Goal: Information Seeking & Learning: Learn about a topic

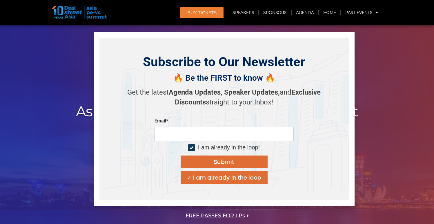
click at [347, 38] on icon "Close" at bounding box center [347, 39] width 5 height 5
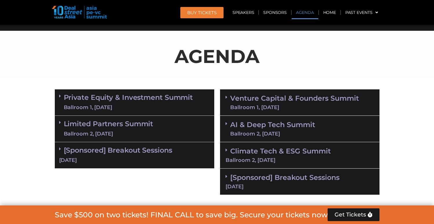
scroll to position [304, 0]
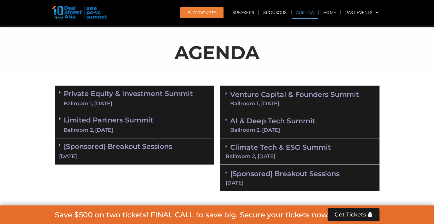
click at [277, 118] on link "AI & Deep Tech Summit Ballroom 2, [DATE]" at bounding box center [272, 125] width 85 height 15
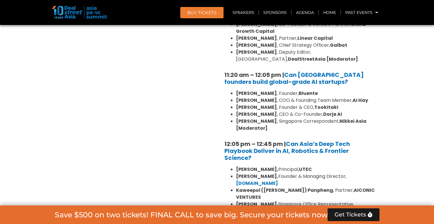
scroll to position [501, 0]
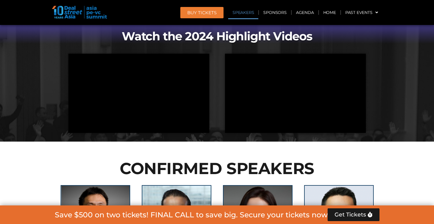
click at [252, 11] on link "Speakers" at bounding box center [243, 12] width 30 height 13
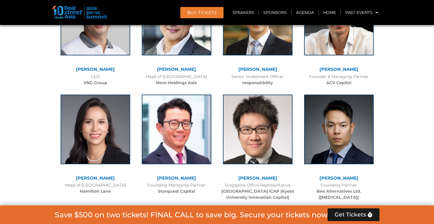
scroll to position [2207, 0]
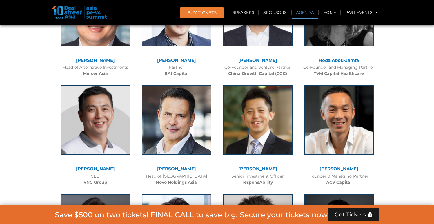
click at [301, 9] on link "Agenda" at bounding box center [305, 12] width 27 height 13
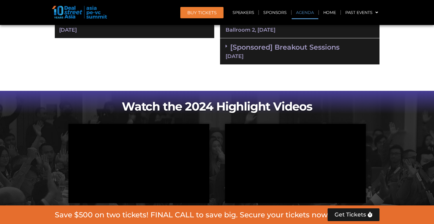
scroll to position [309, 0]
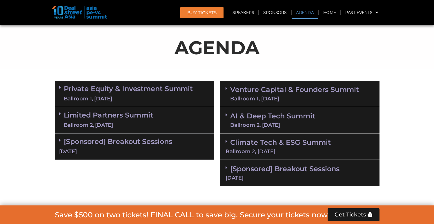
click at [258, 95] on link "Venture Capital & Founders​ Summit Ballroom 1, [DATE]" at bounding box center [294, 93] width 129 height 15
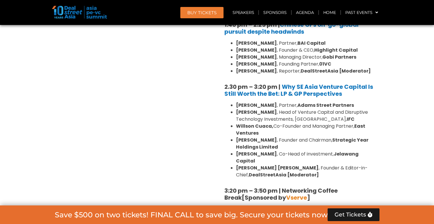
scroll to position [794, 0]
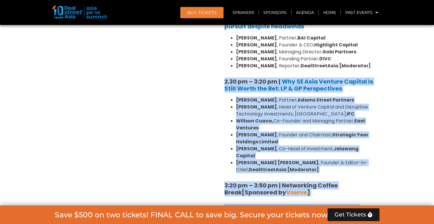
drag, startPoint x: 222, startPoint y: 66, endPoint x: 278, endPoint y: 208, distance: 152.9
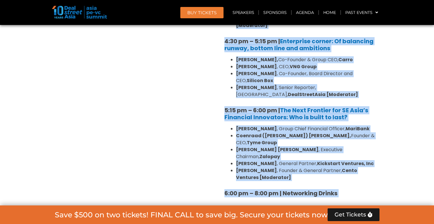
scroll to position [1038, 0]
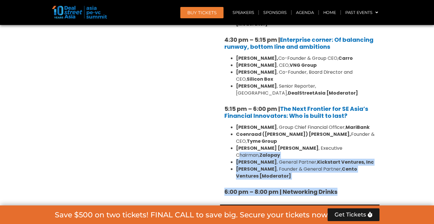
drag, startPoint x: 348, startPoint y: 150, endPoint x: 310, endPoint y: 115, distance: 51.9
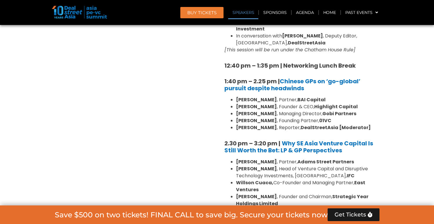
scroll to position [727, 0]
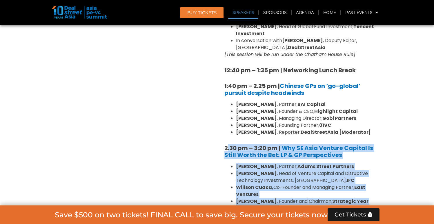
click at [227, 144] on strong "2.30 pm – 3:20 pm |" at bounding box center [253, 148] width 56 height 8
copy div "9.56 lo – 3:85 ip | Dol SI Amet Consect Adipisc El Seddo Eiusm tem Inc: UT & LA…"
